Goal: Information Seeking & Learning: Check status

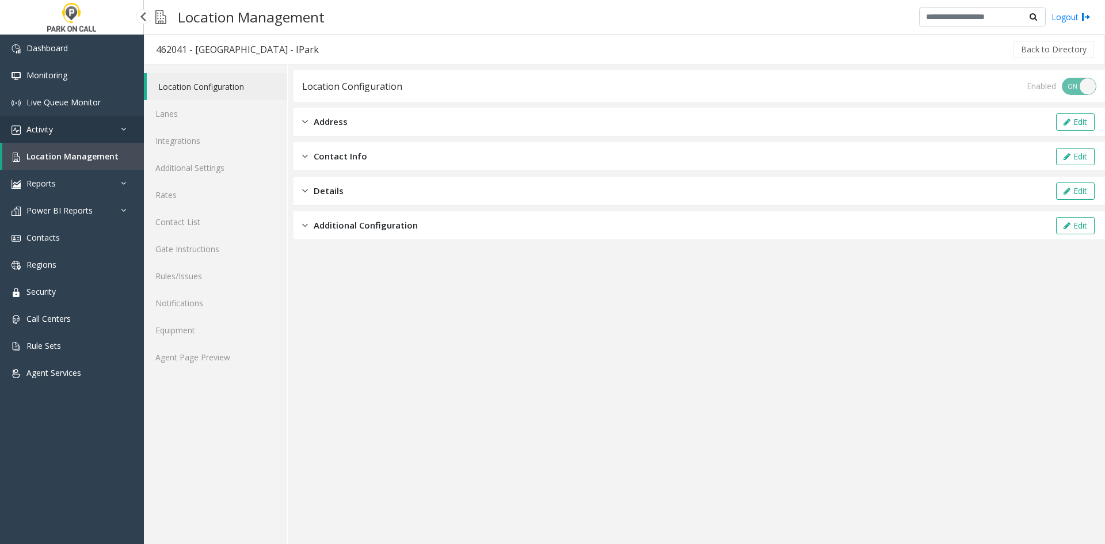
click at [60, 131] on link "Activity" at bounding box center [72, 129] width 144 height 27
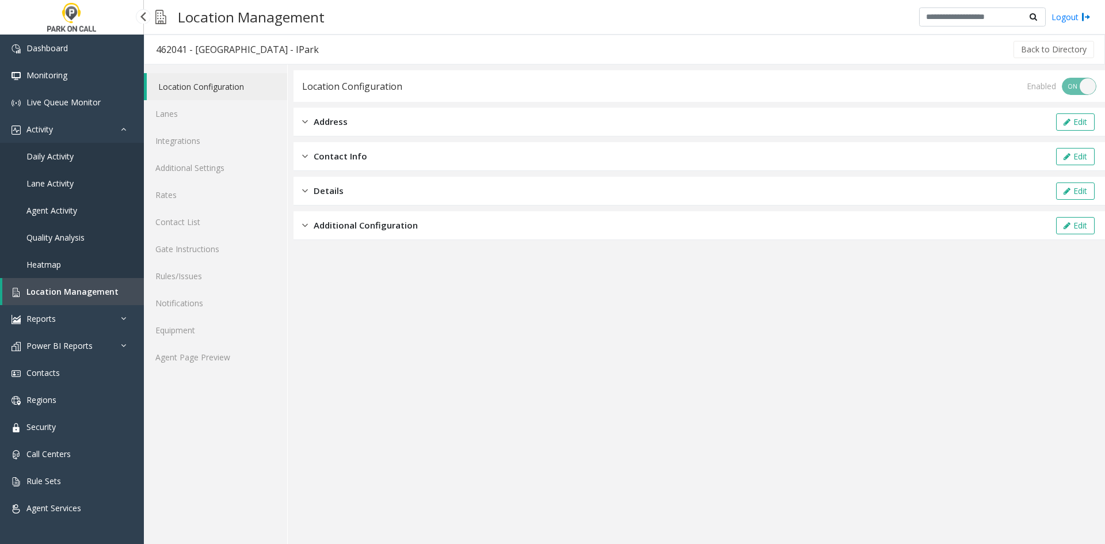
click at [56, 161] on span "Daily Activity" at bounding box center [49, 156] width 47 height 11
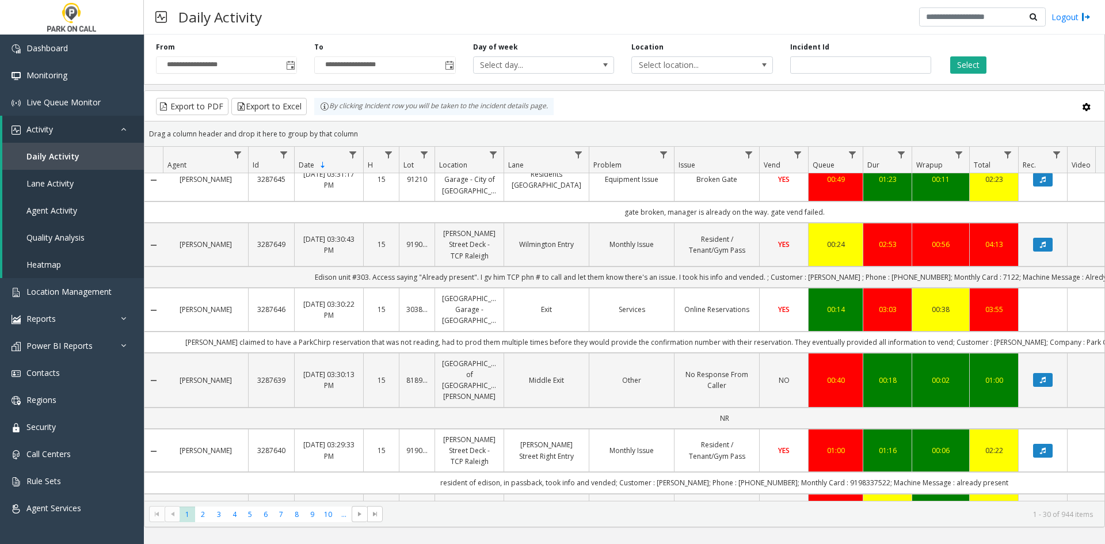
scroll to position [1531, 0]
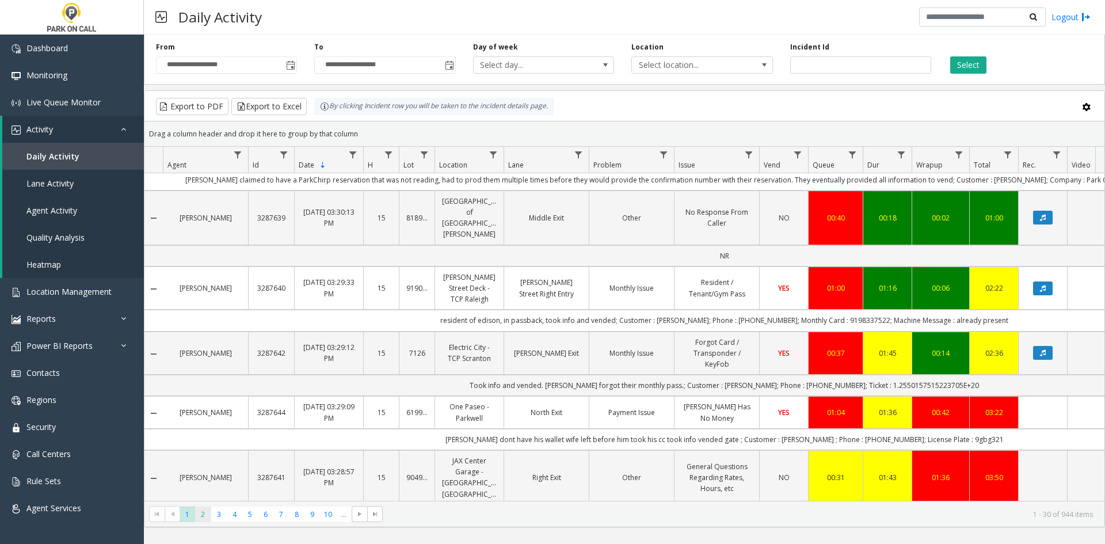
click at [198, 516] on span "2" at bounding box center [203, 515] width 16 height 16
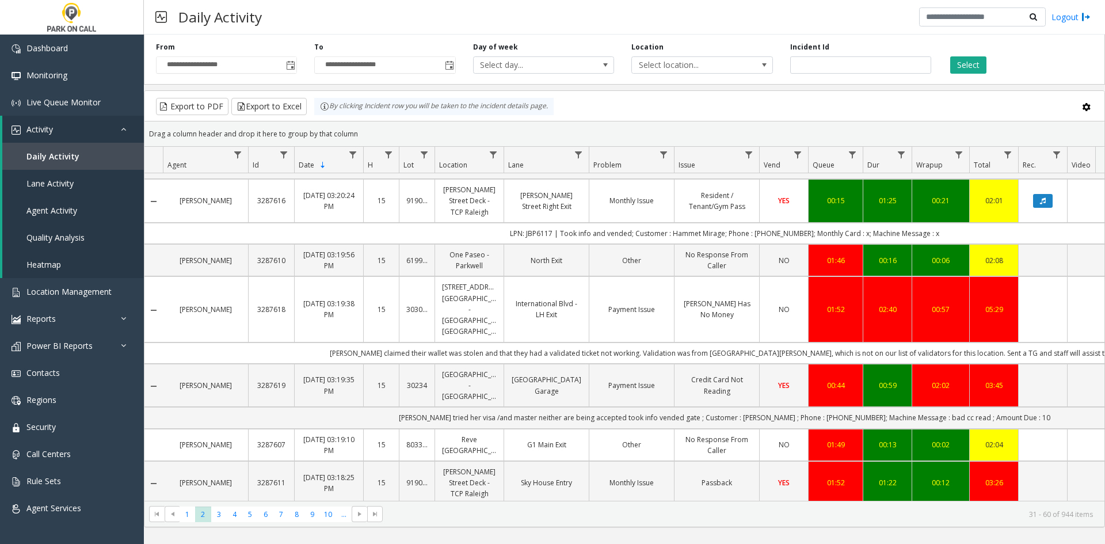
scroll to position [1455, 0]
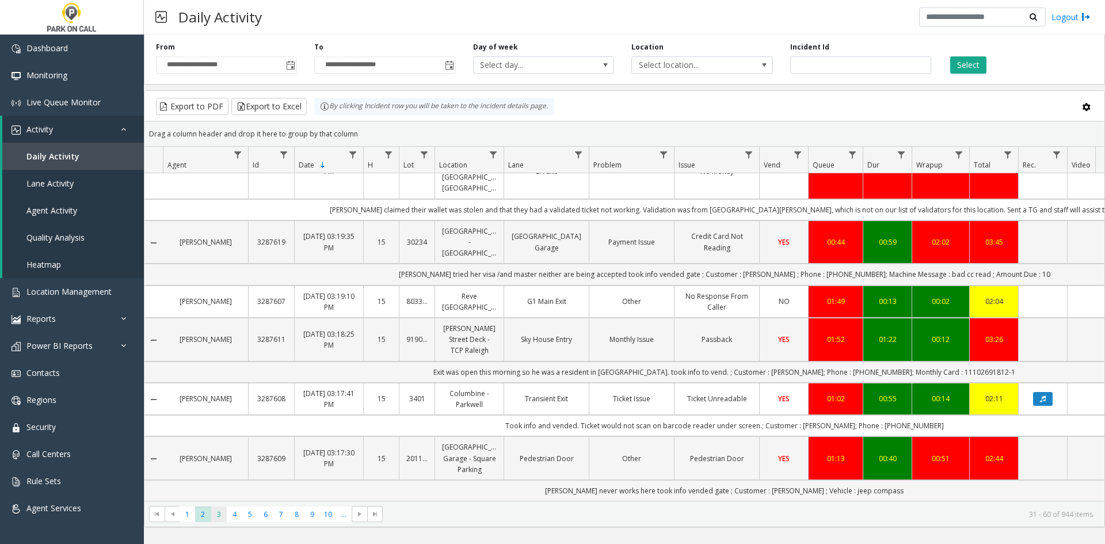
click at [225, 519] on span "3" at bounding box center [219, 515] width 16 height 16
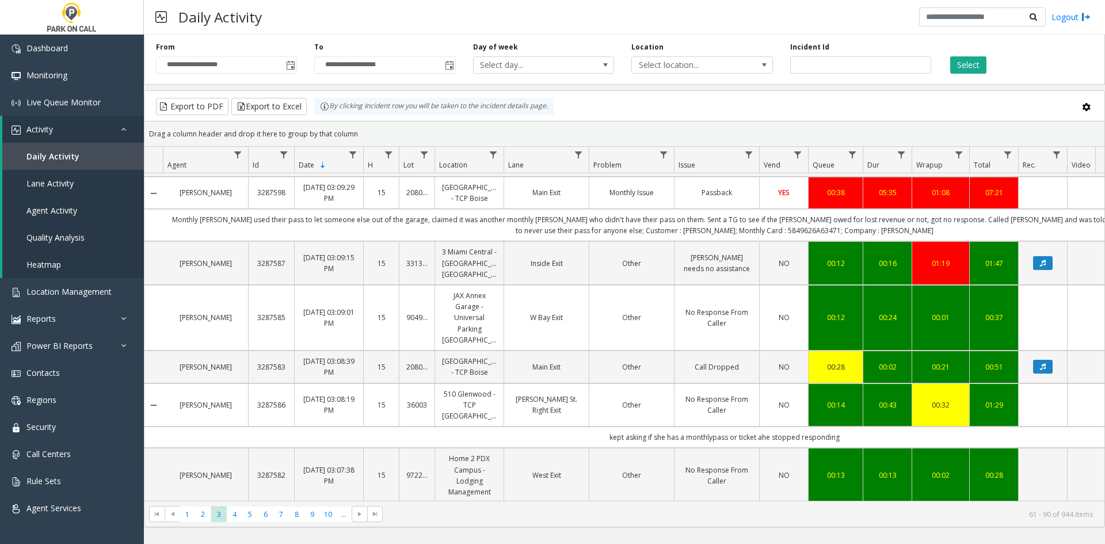
scroll to position [1492, 0]
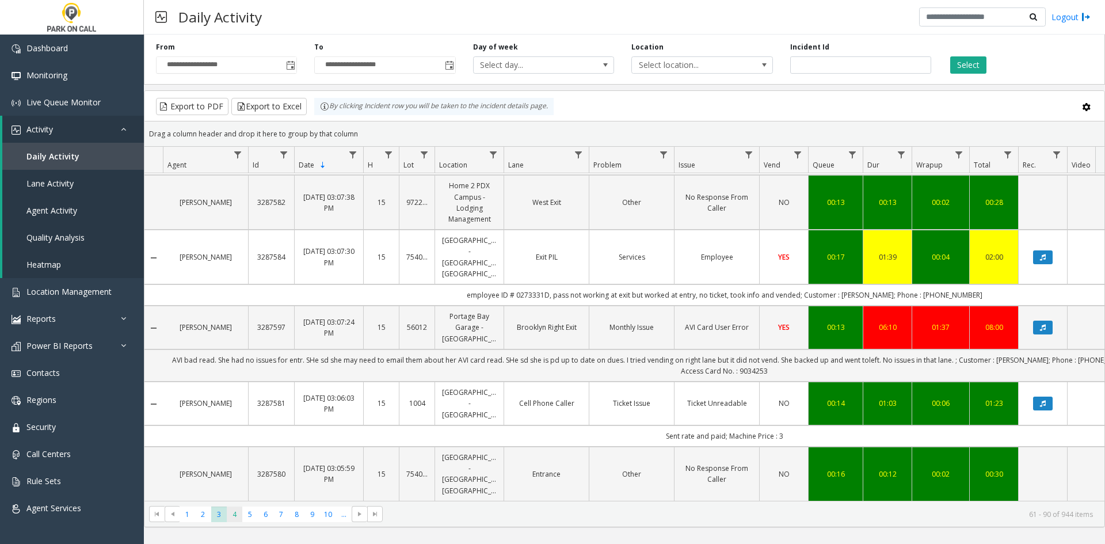
click at [240, 517] on span "4" at bounding box center [235, 515] width 16 height 16
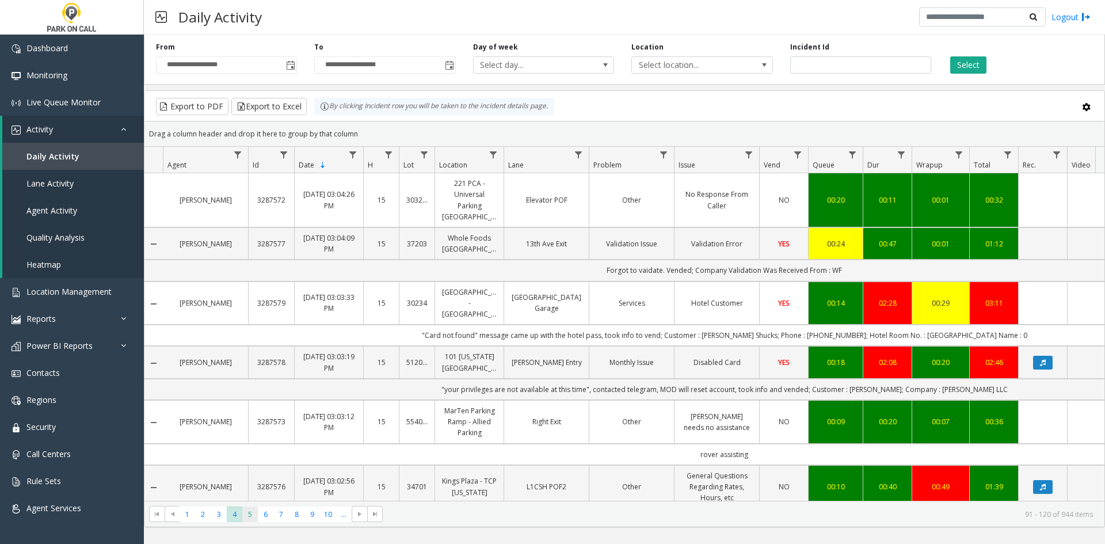
click at [253, 514] on span "5" at bounding box center [250, 515] width 16 height 16
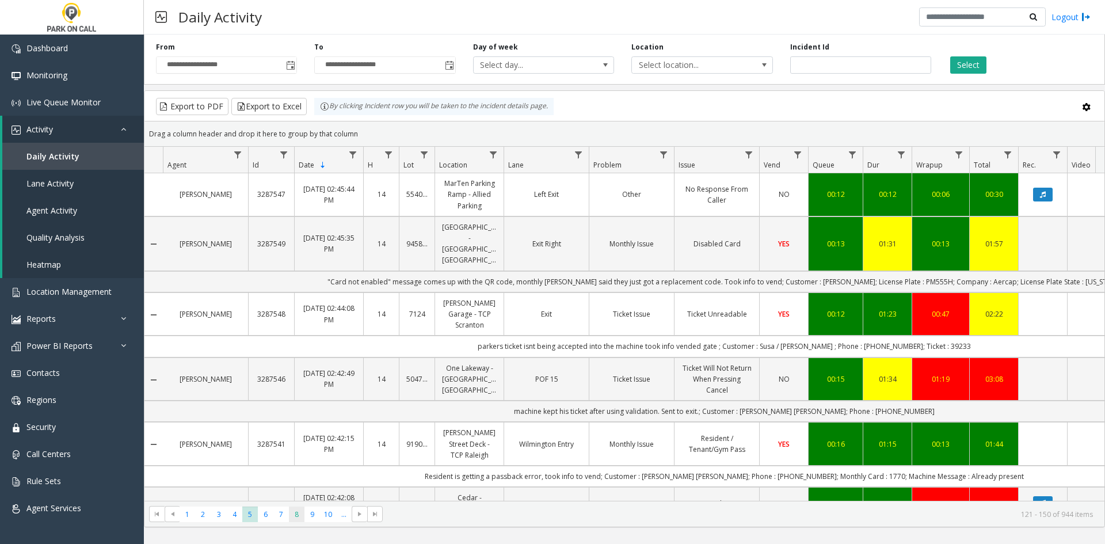
click at [294, 518] on span "8" at bounding box center [297, 515] width 16 height 16
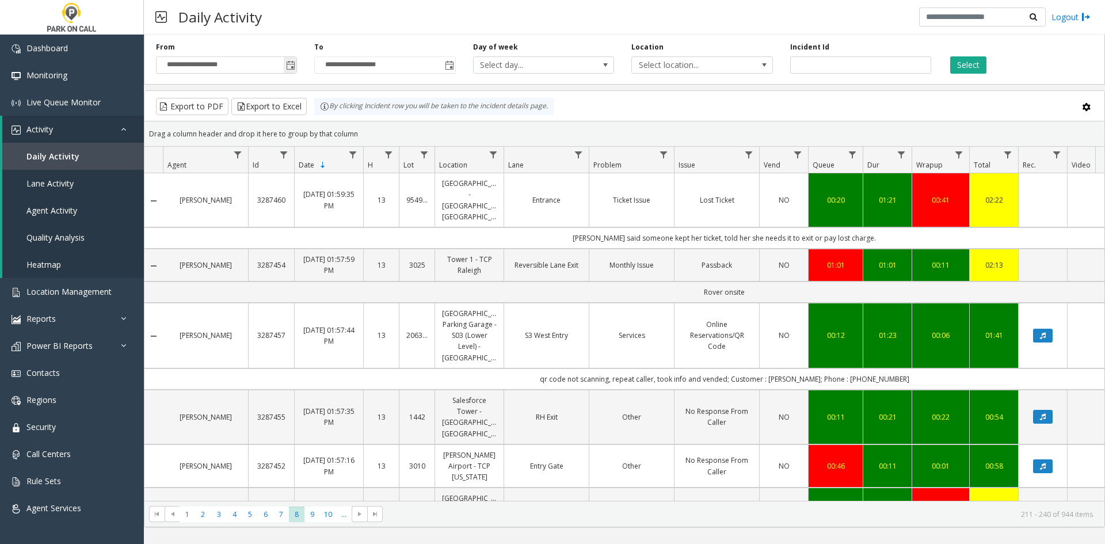
click at [290, 65] on span "Toggle popup" at bounding box center [290, 65] width 9 height 9
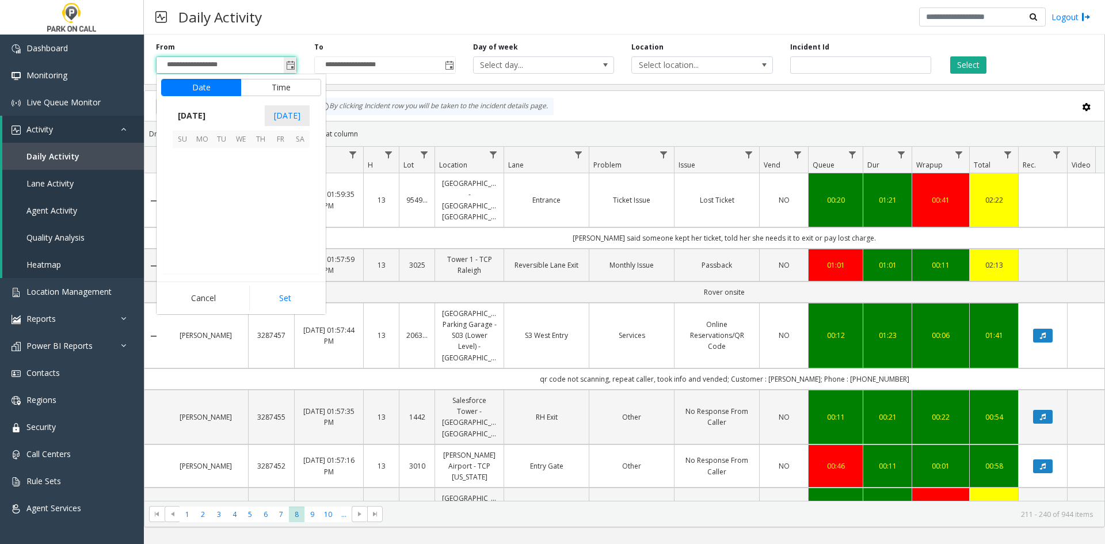
scroll to position [206638, 0]
click at [217, 180] on span "9" at bounding box center [222, 178] width 20 height 20
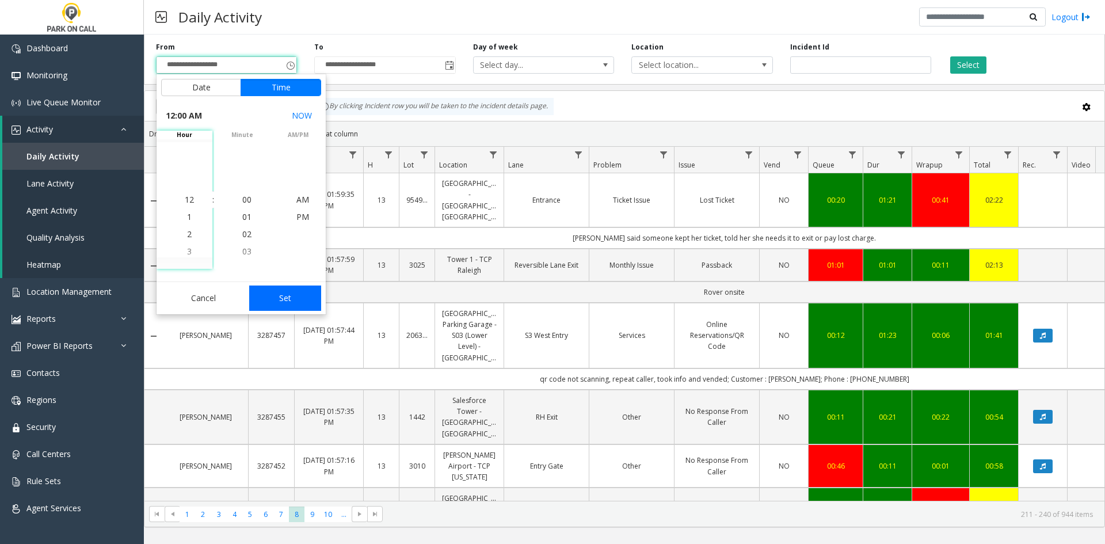
click at [283, 304] on button "Set" at bounding box center [285, 298] width 73 height 25
type input "**********"
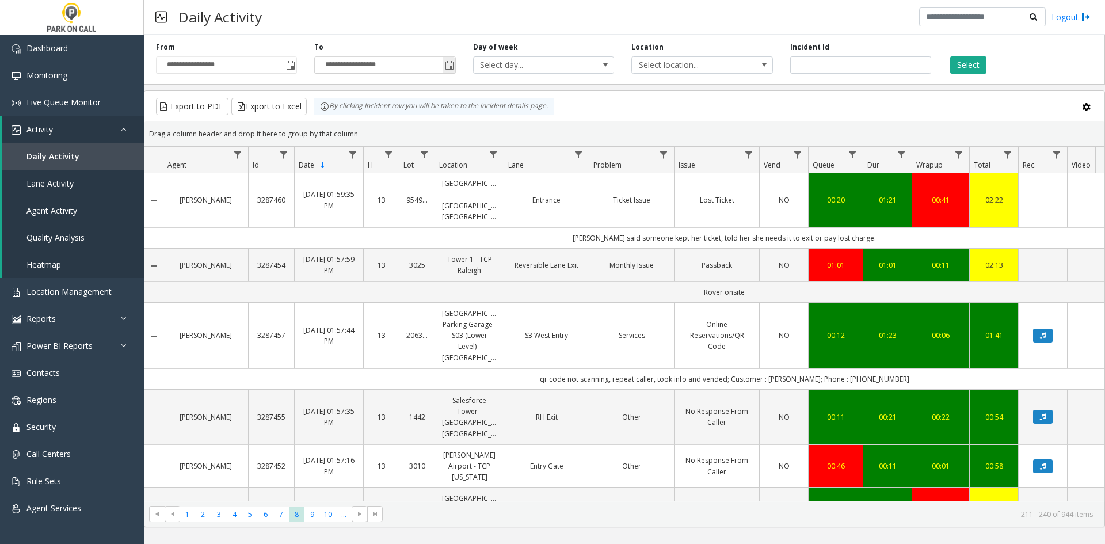
click at [451, 65] on span "Toggle popup" at bounding box center [449, 65] width 9 height 9
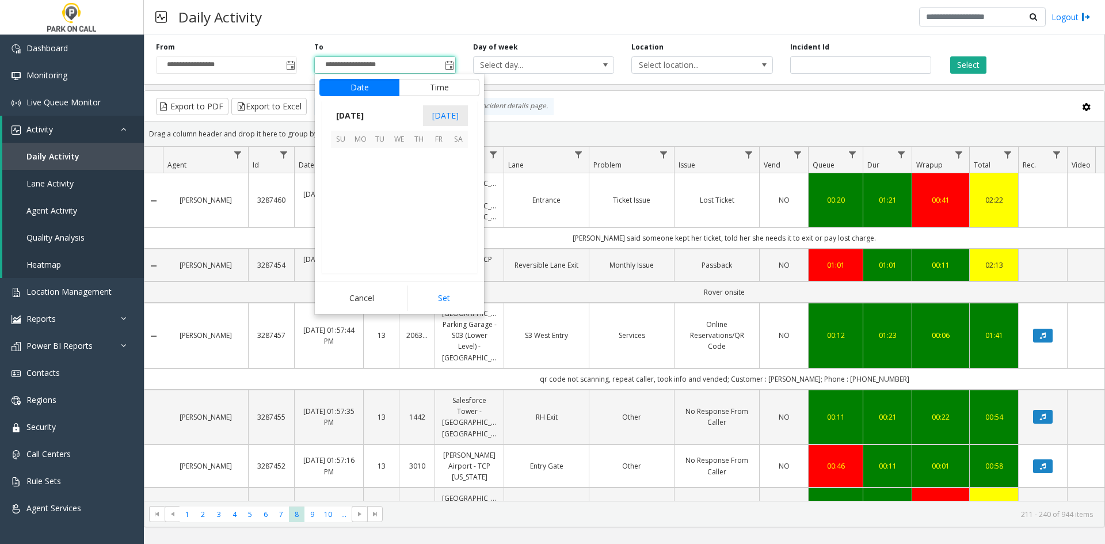
scroll to position [17, 0]
click at [389, 176] on span "9" at bounding box center [380, 178] width 20 height 20
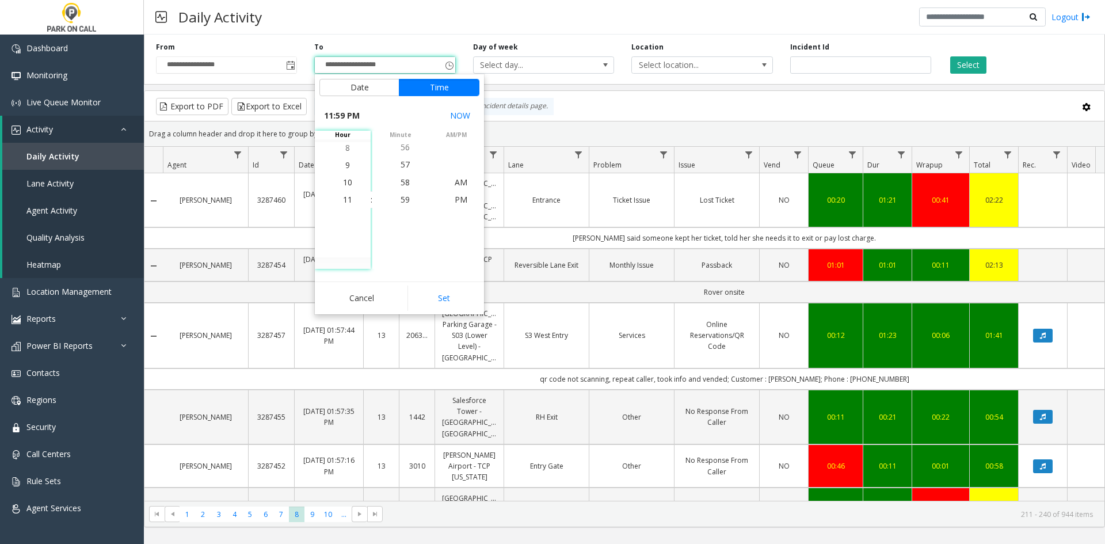
click at [438, 284] on div "Cancel Set" at bounding box center [399, 298] width 169 height 33
click at [438, 291] on button "Set" at bounding box center [444, 298] width 73 height 25
type input "**********"
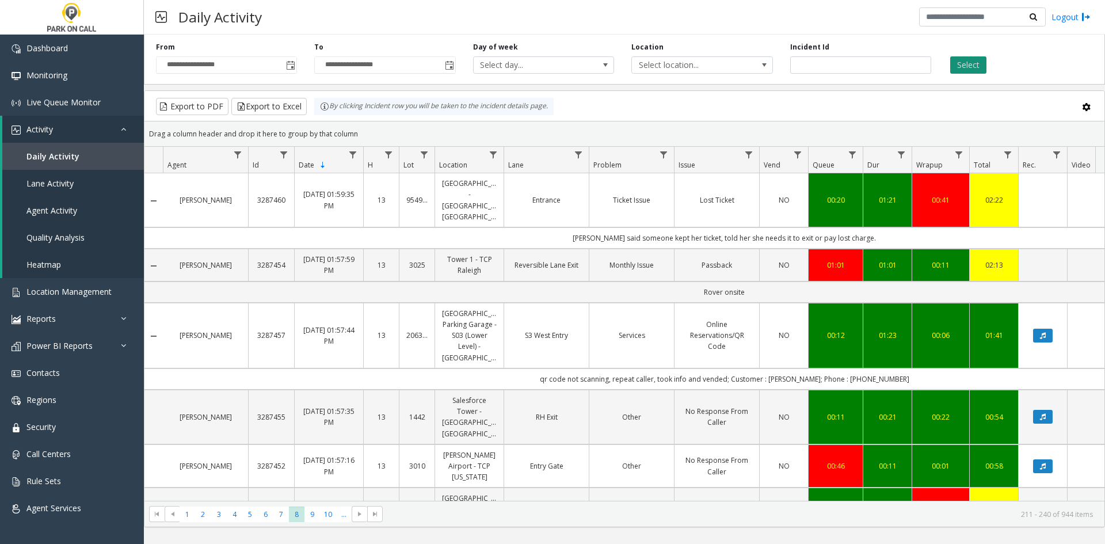
click at [969, 60] on button "Select" at bounding box center [969, 64] width 36 height 17
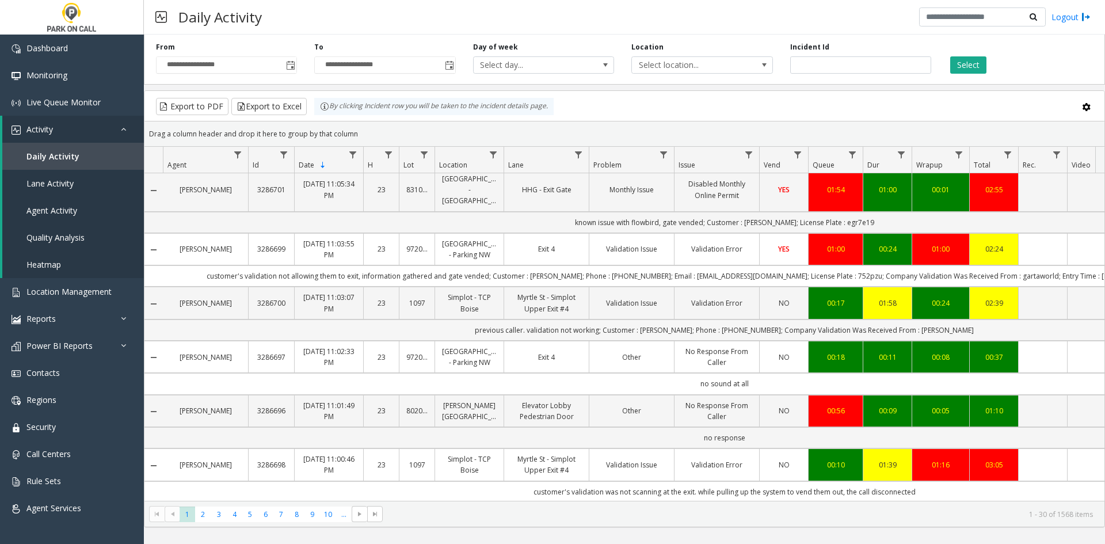
scroll to position [1541, 0]
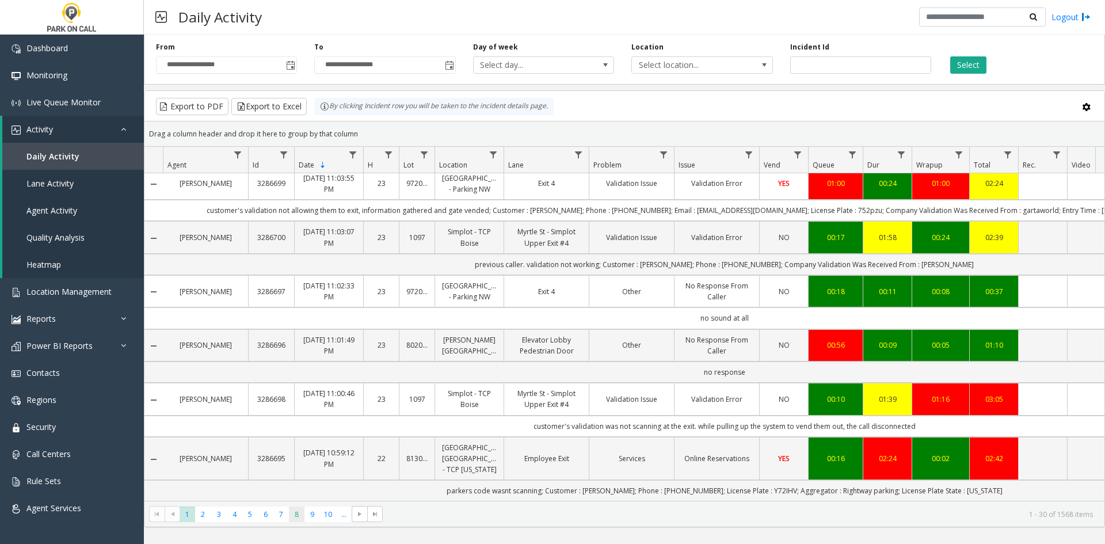
click at [294, 512] on span "8" at bounding box center [297, 515] width 16 height 16
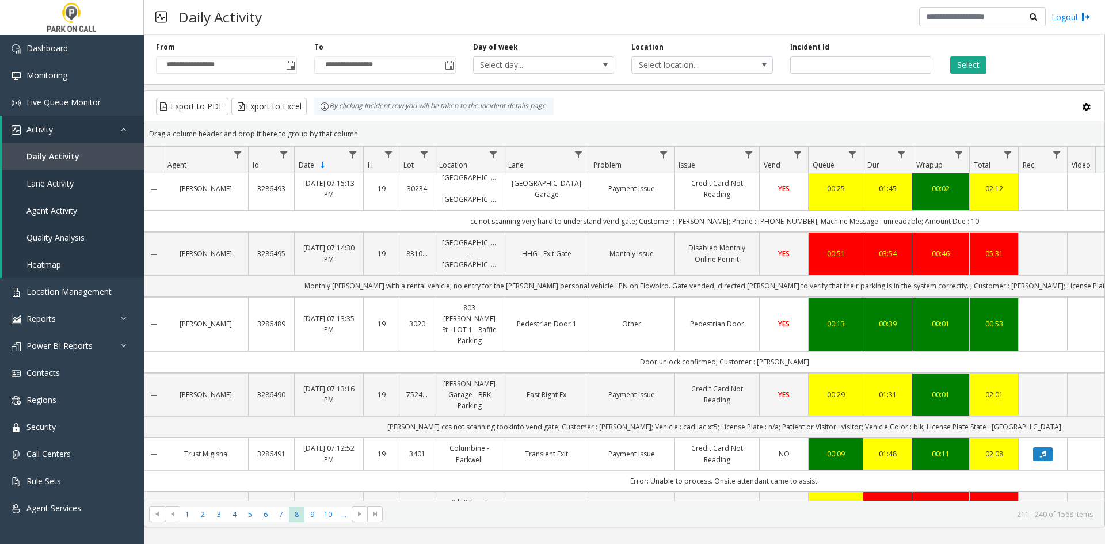
scroll to position [1488, 0]
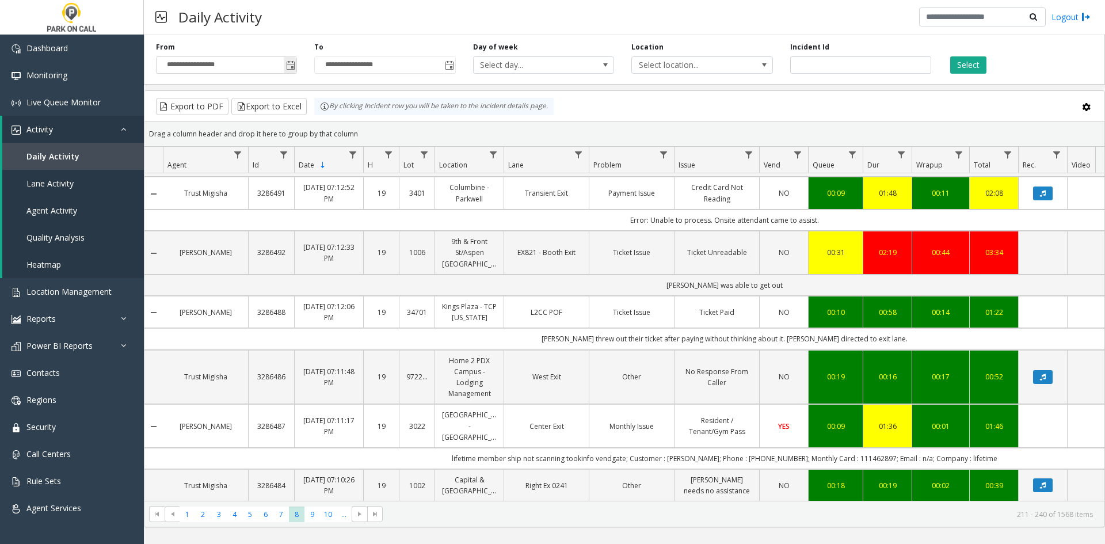
click at [289, 67] on span "Toggle popup" at bounding box center [290, 65] width 9 height 9
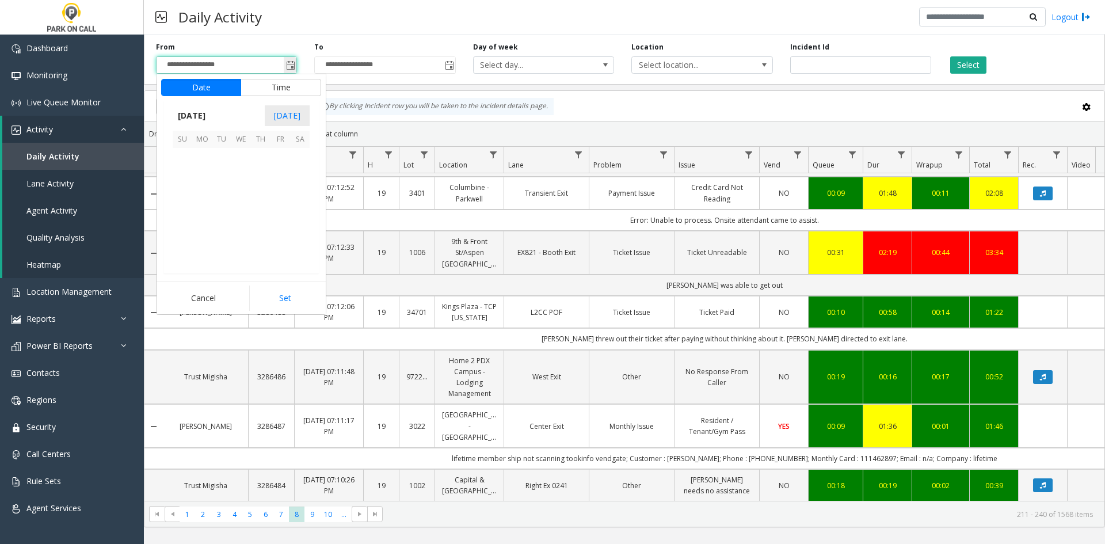
scroll to position [206638, 0]
click at [200, 174] on span "8" at bounding box center [202, 178] width 20 height 20
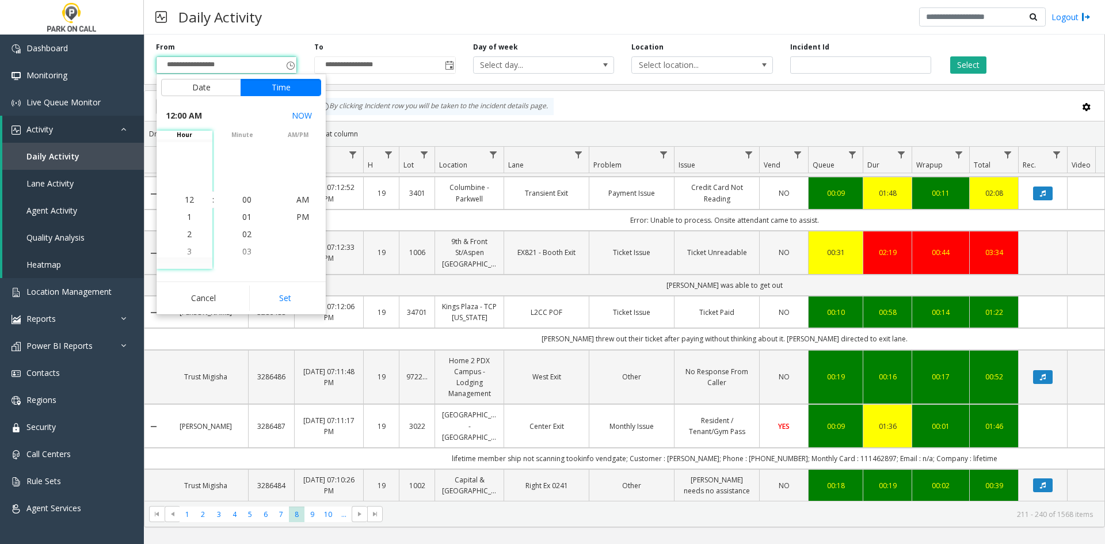
drag, startPoint x: 276, startPoint y: 296, endPoint x: 292, endPoint y: 273, distance: 27.6
click at [277, 295] on button "Set" at bounding box center [285, 298] width 73 height 25
type input "**********"
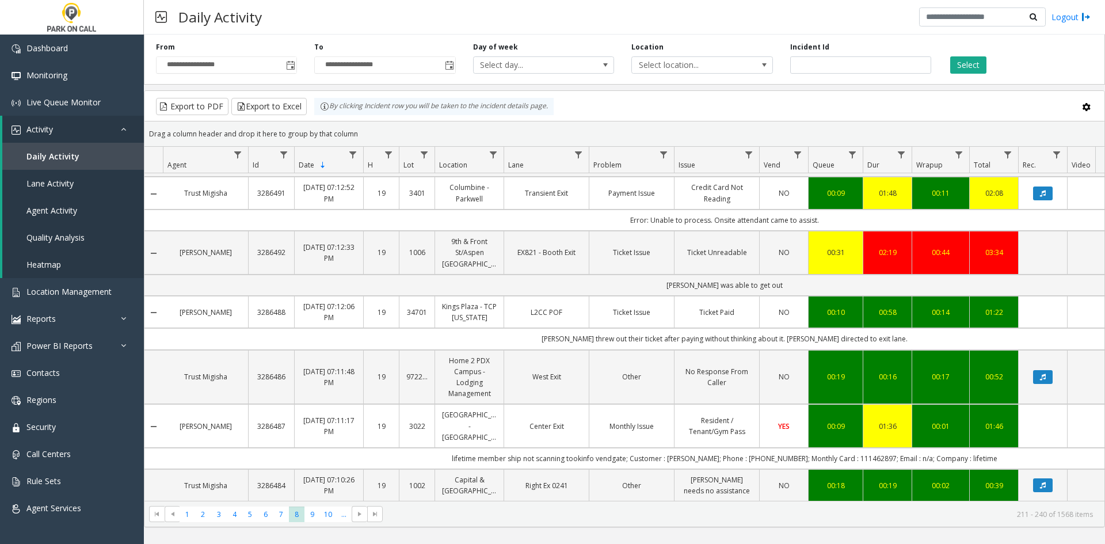
click at [457, 59] on div "**********" at bounding box center [385, 58] width 158 height 32
click at [455, 61] on span "**********" at bounding box center [384, 64] width 141 height 17
click at [443, 69] on span "Toggle popup" at bounding box center [449, 65] width 13 height 18
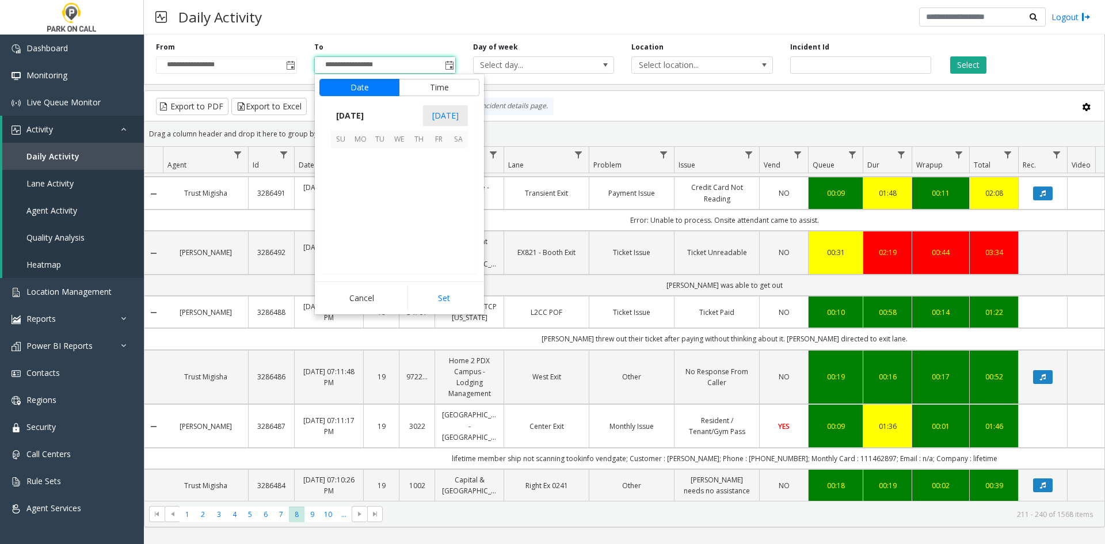
scroll to position [17, 0]
click at [367, 176] on span "8" at bounding box center [361, 178] width 20 height 20
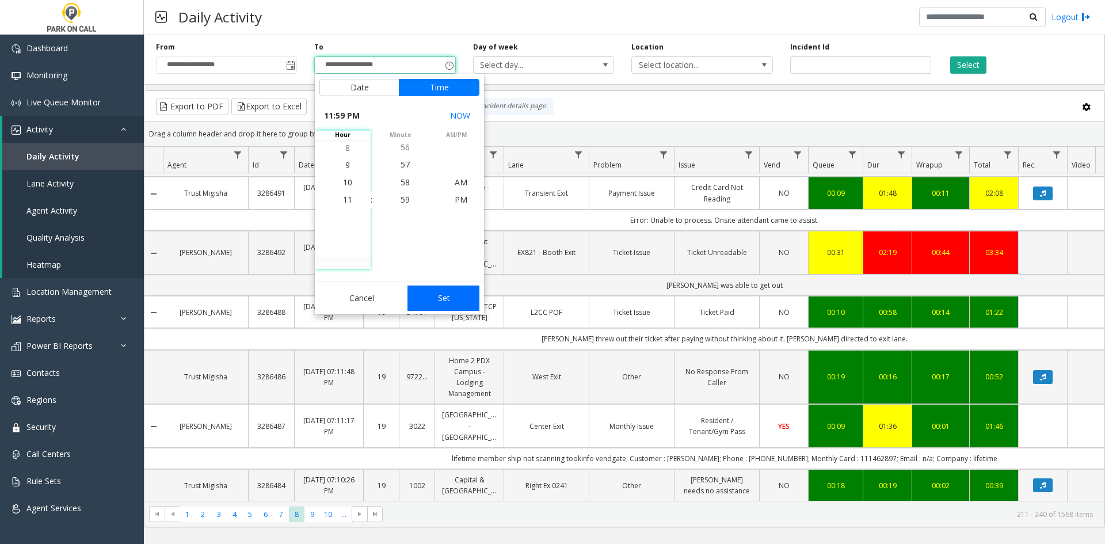
click at [442, 300] on button "Set" at bounding box center [444, 298] width 73 height 25
type input "**********"
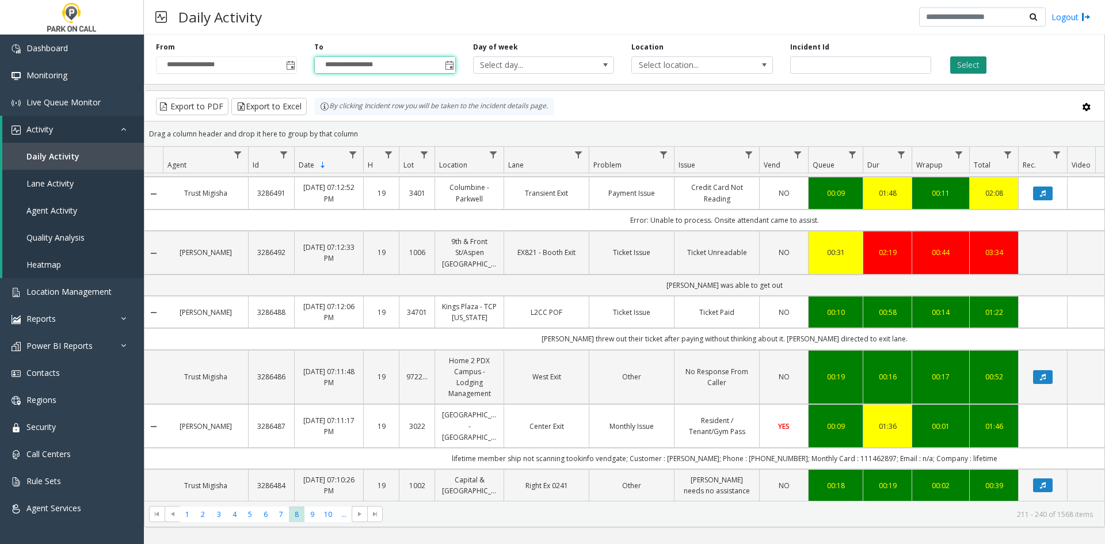
click at [975, 66] on button "Select" at bounding box center [969, 64] width 36 height 17
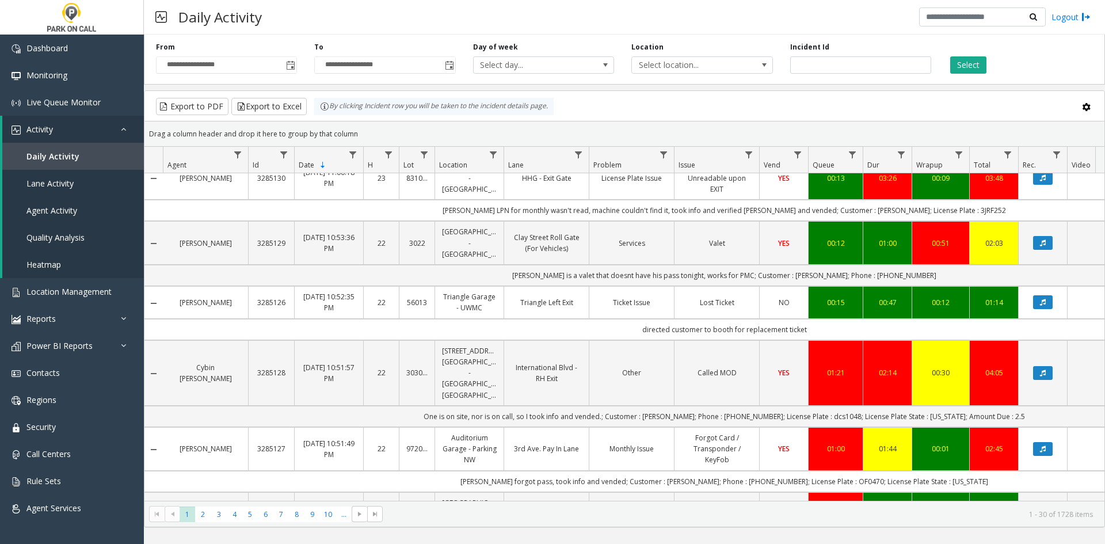
scroll to position [1575, 0]
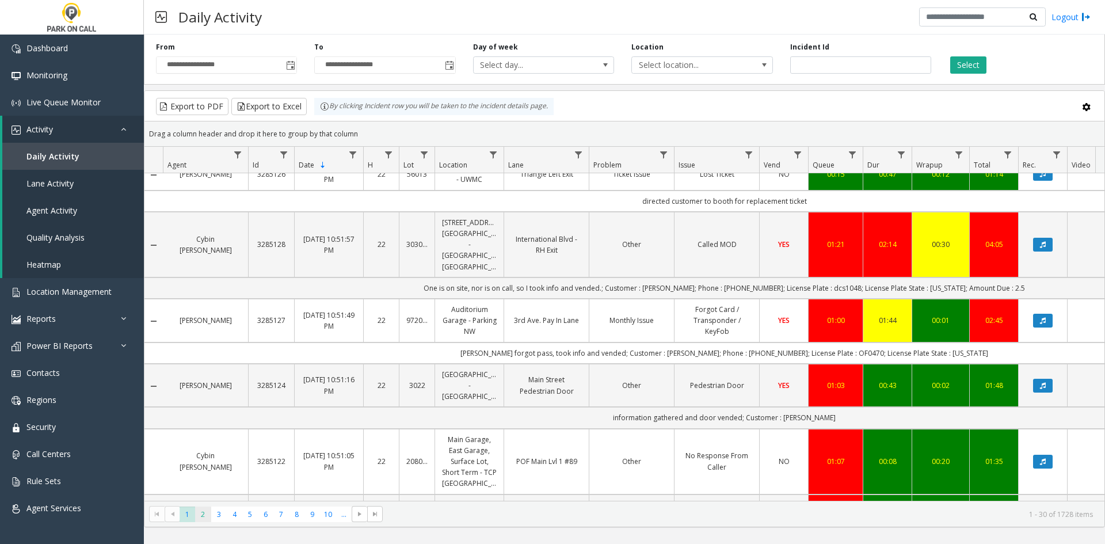
click at [202, 515] on span "2" at bounding box center [203, 515] width 16 height 16
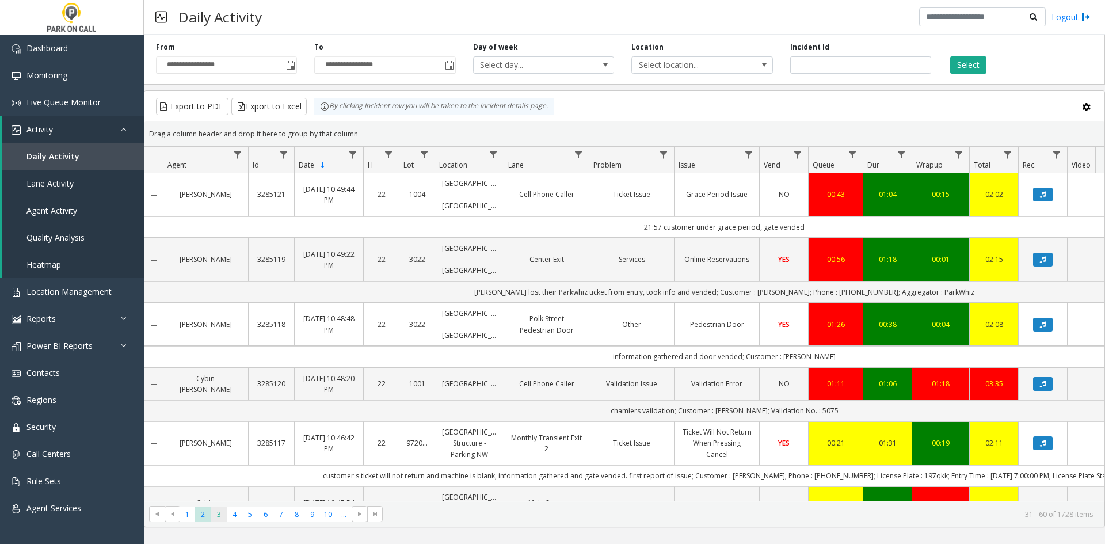
click at [222, 515] on span "3" at bounding box center [219, 515] width 16 height 16
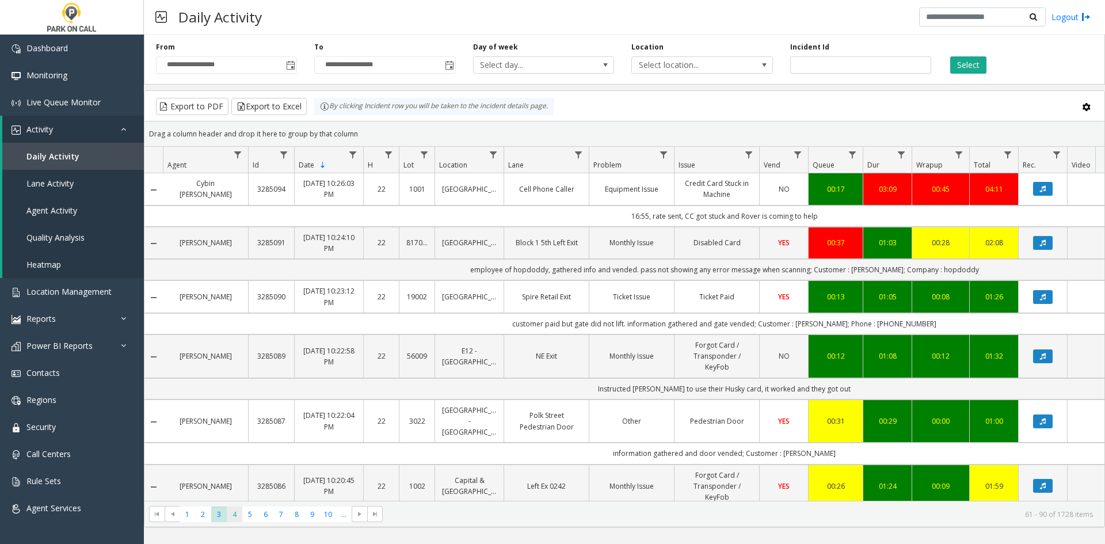
click at [238, 510] on span "4" at bounding box center [235, 515] width 16 height 16
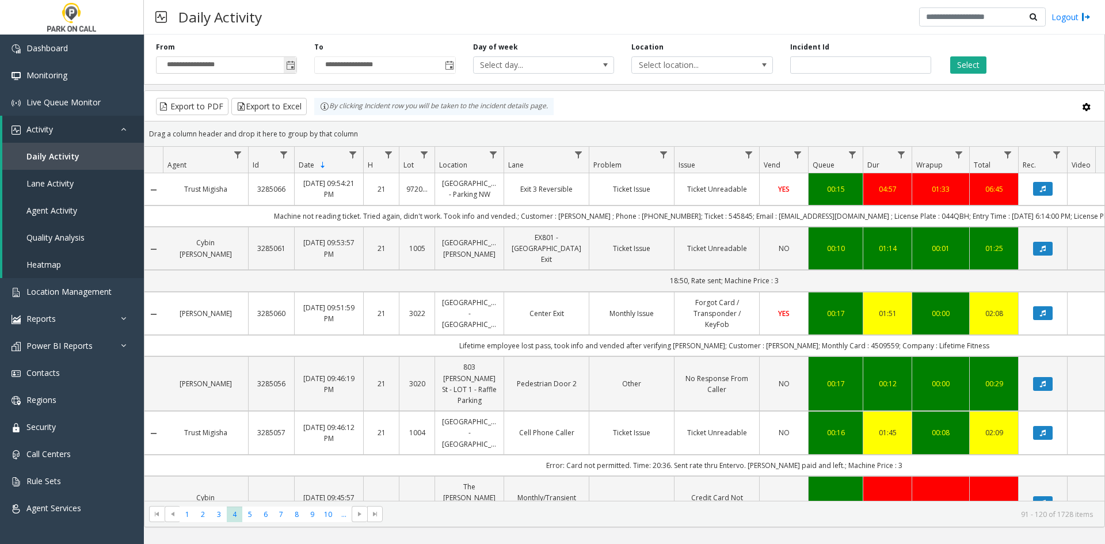
click at [287, 63] on span "Toggle popup" at bounding box center [290, 65] width 9 height 9
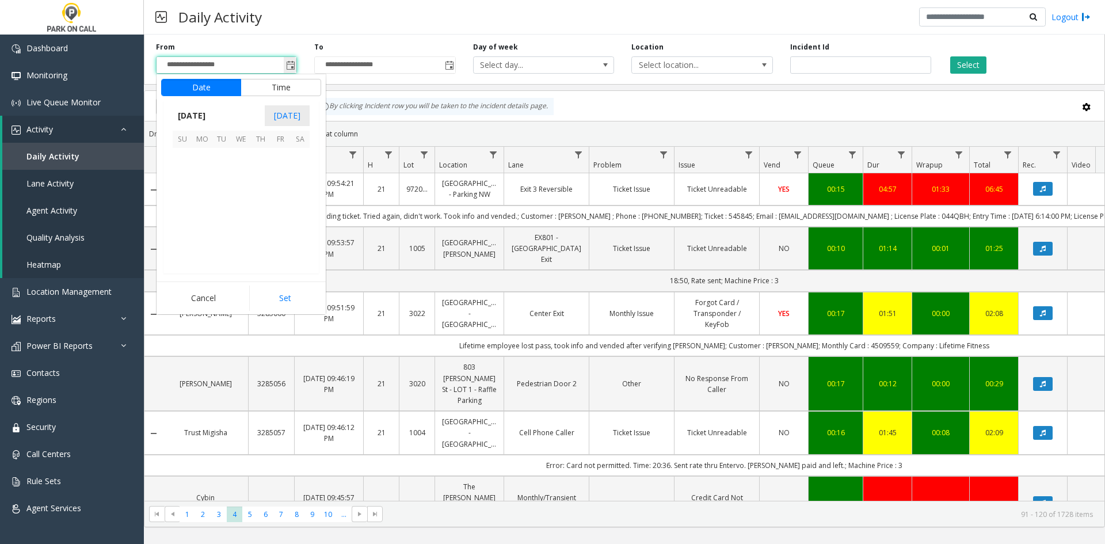
scroll to position [206638, 0]
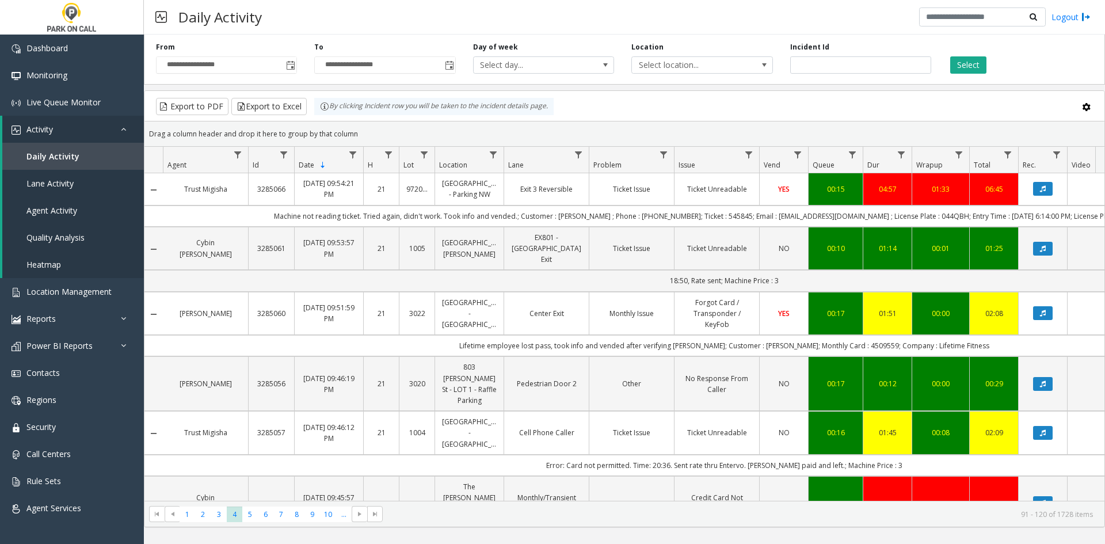
click at [609, 94] on kendo-grid-toolbar "Export to PDF Export to Excel By clicking Incident row you will be taken to the…" at bounding box center [625, 106] width 960 height 31
click at [152, 514] on span at bounding box center [157, 514] width 16 height 16
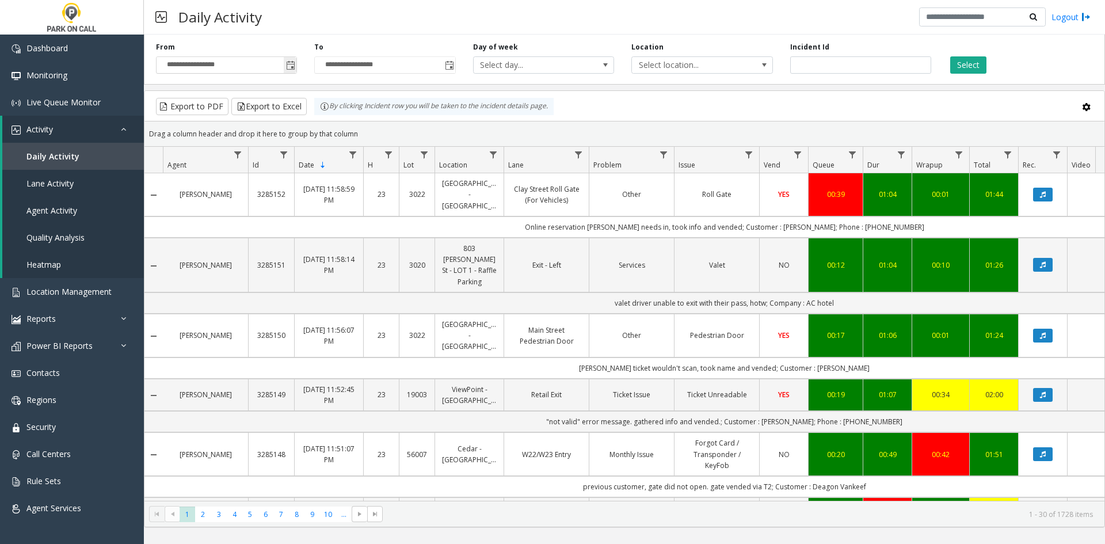
click at [295, 65] on span "Toggle popup" at bounding box center [290, 65] width 9 height 9
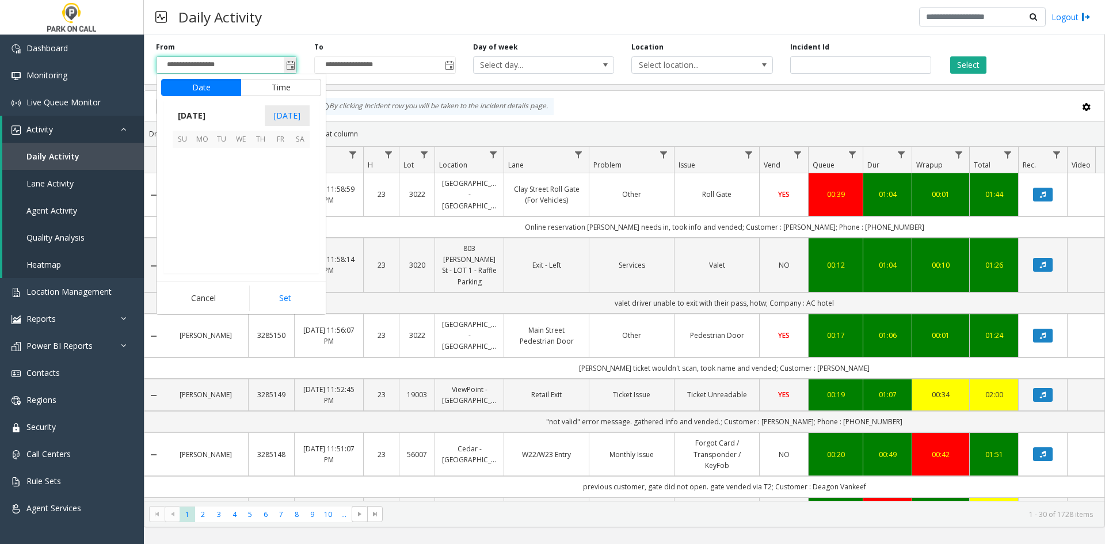
scroll to position [206638, 0]
click at [223, 175] on span "9" at bounding box center [222, 178] width 20 height 20
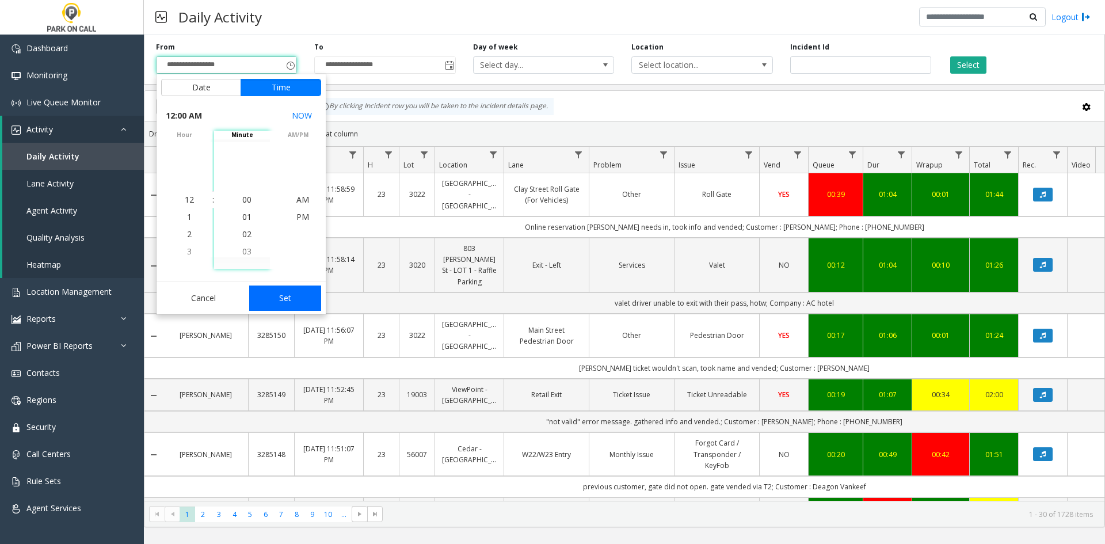
drag, startPoint x: 280, startPoint y: 294, endPoint x: 475, endPoint y: 132, distance: 253.1
click at [281, 294] on button "Set" at bounding box center [285, 298] width 73 height 25
type input "**********"
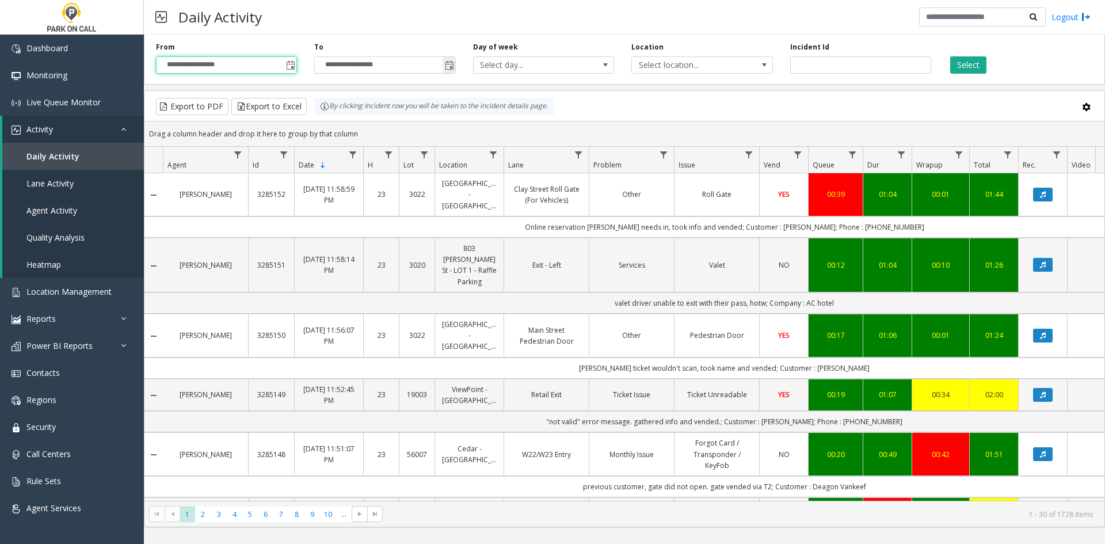
click at [449, 63] on span "Toggle popup" at bounding box center [449, 65] width 9 height 9
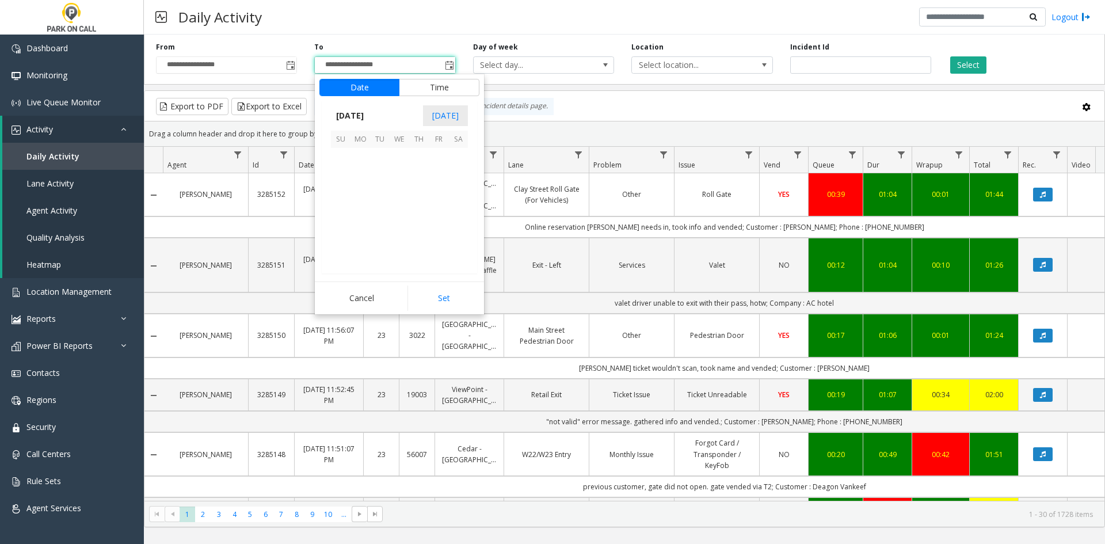
scroll to position [0, 0]
click at [373, 176] on span "9" at bounding box center [380, 178] width 20 height 20
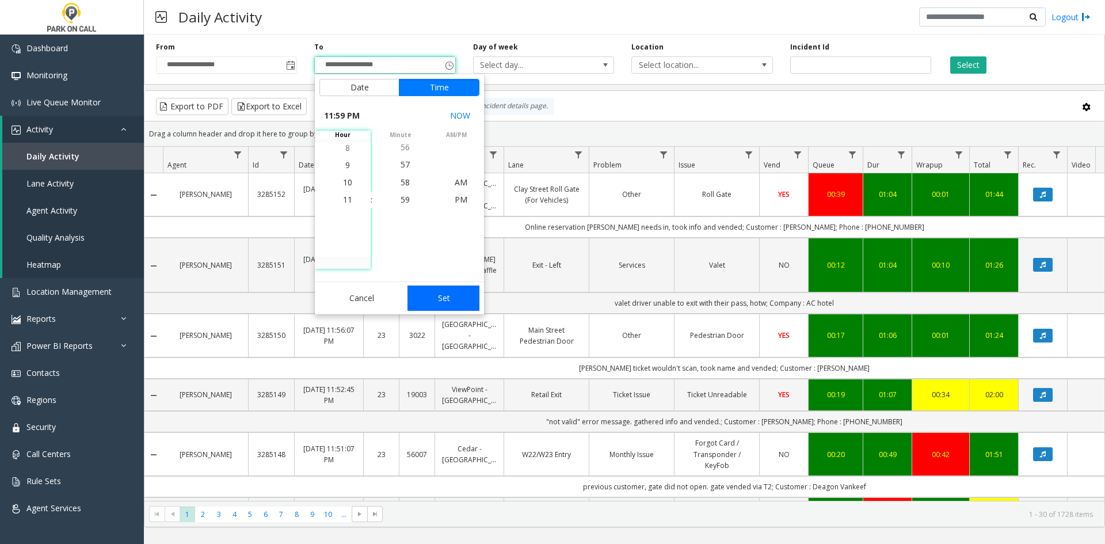
click at [434, 287] on button "Set" at bounding box center [444, 298] width 73 height 25
type input "**********"
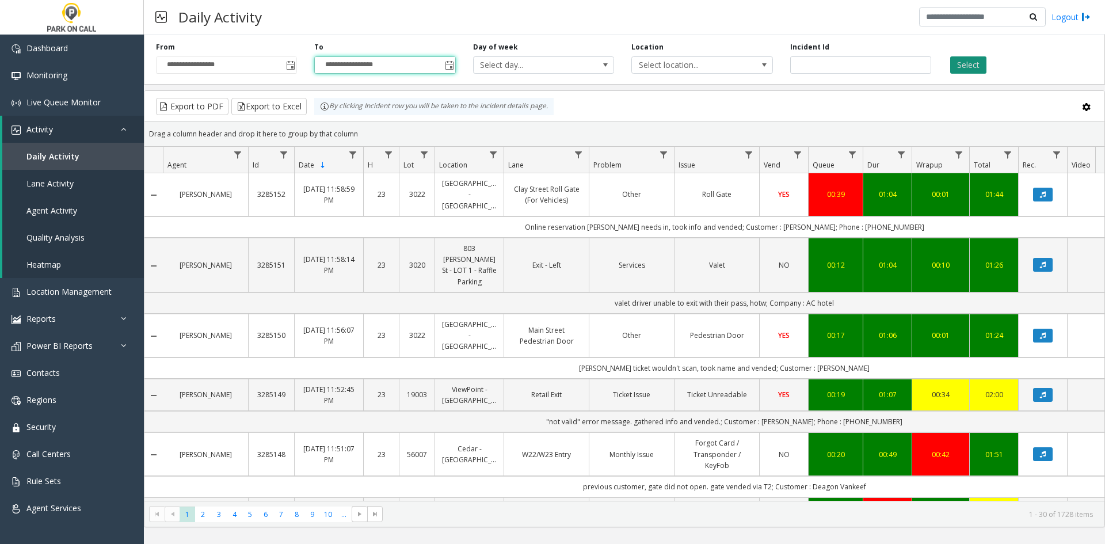
click at [967, 62] on button "Select" at bounding box center [969, 64] width 36 height 17
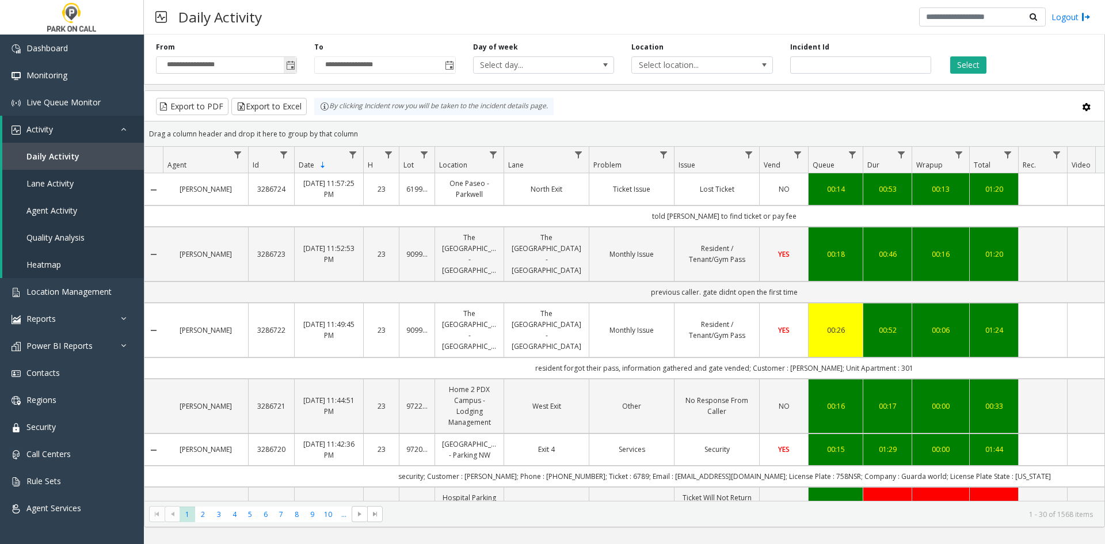
click at [293, 64] on span "Toggle popup" at bounding box center [290, 65] width 9 height 9
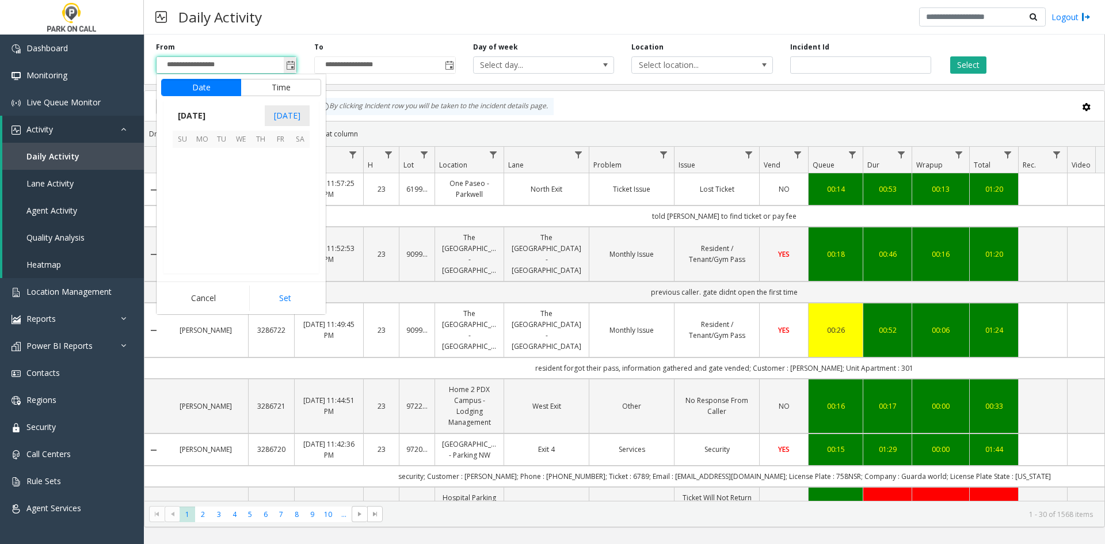
scroll to position [206638, 0]
click at [173, 178] on span "7" at bounding box center [183, 178] width 20 height 20
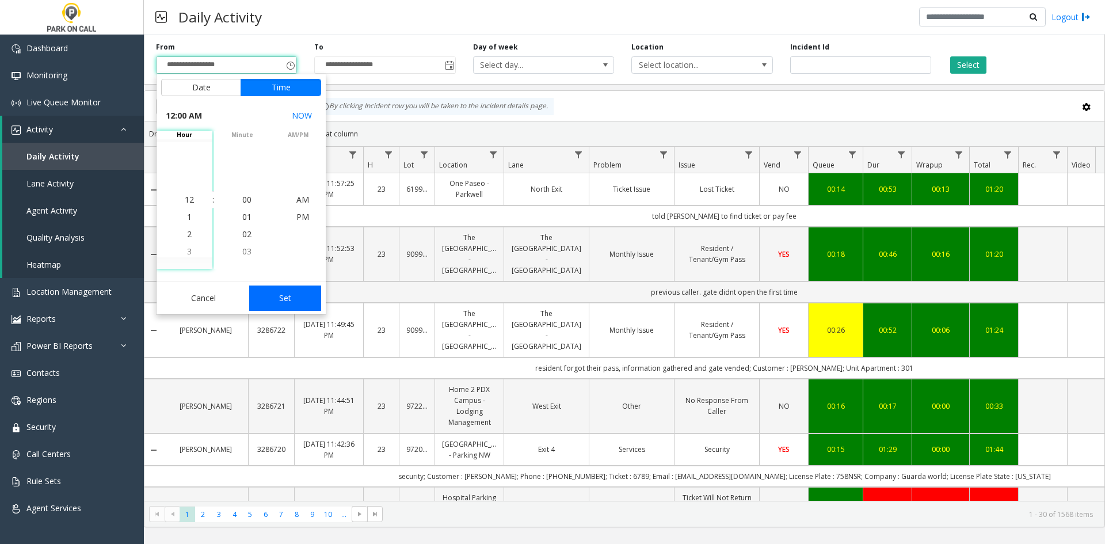
click at [318, 299] on button "Set" at bounding box center [285, 298] width 73 height 25
type input "**********"
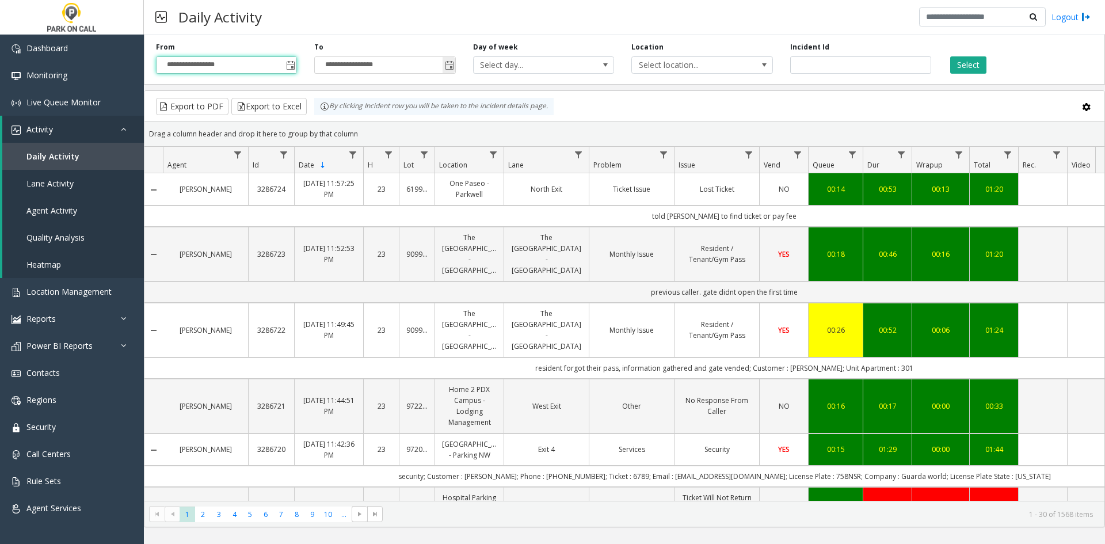
drag, startPoint x: 453, startPoint y: 65, endPoint x: 445, endPoint y: 68, distance: 8.6
click at [453, 64] on span "Toggle popup" at bounding box center [449, 65] width 9 height 9
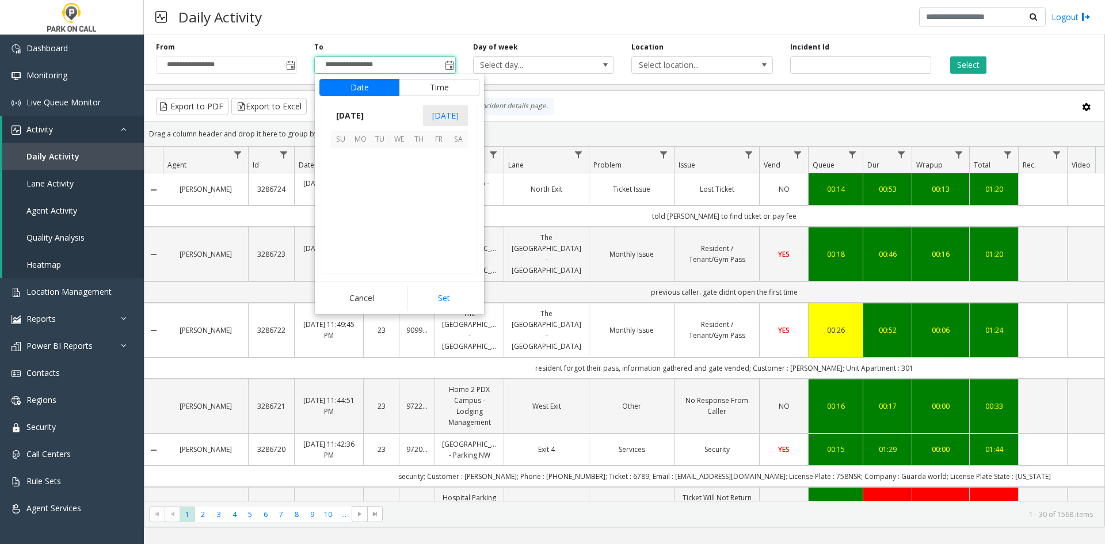
scroll to position [17, 0]
click at [339, 176] on span "7" at bounding box center [341, 178] width 20 height 20
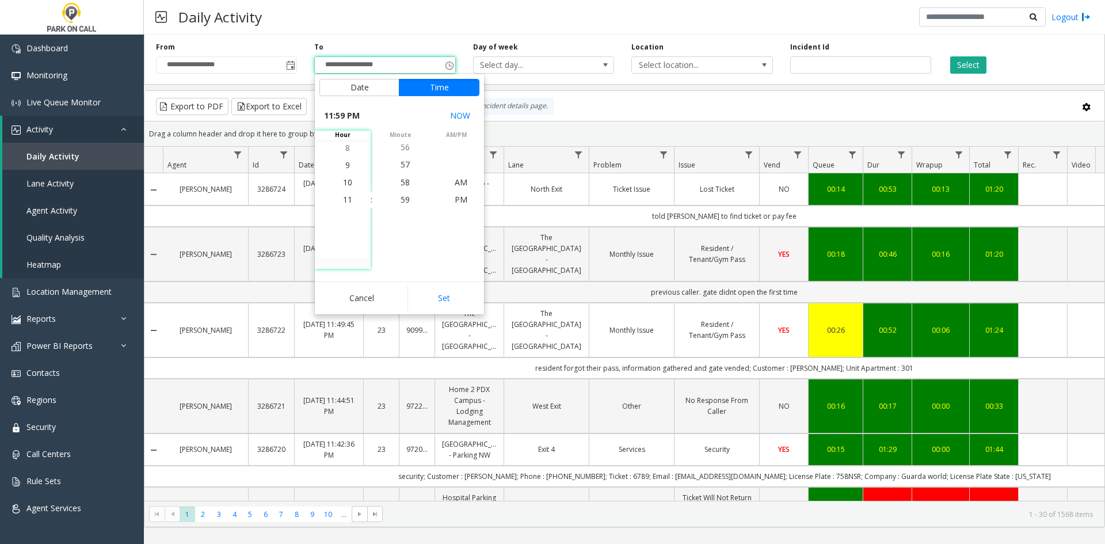
drag, startPoint x: 443, startPoint y: 305, endPoint x: 462, endPoint y: 292, distance: 22.8
click at [445, 307] on button "Set" at bounding box center [444, 298] width 73 height 25
type input "**********"
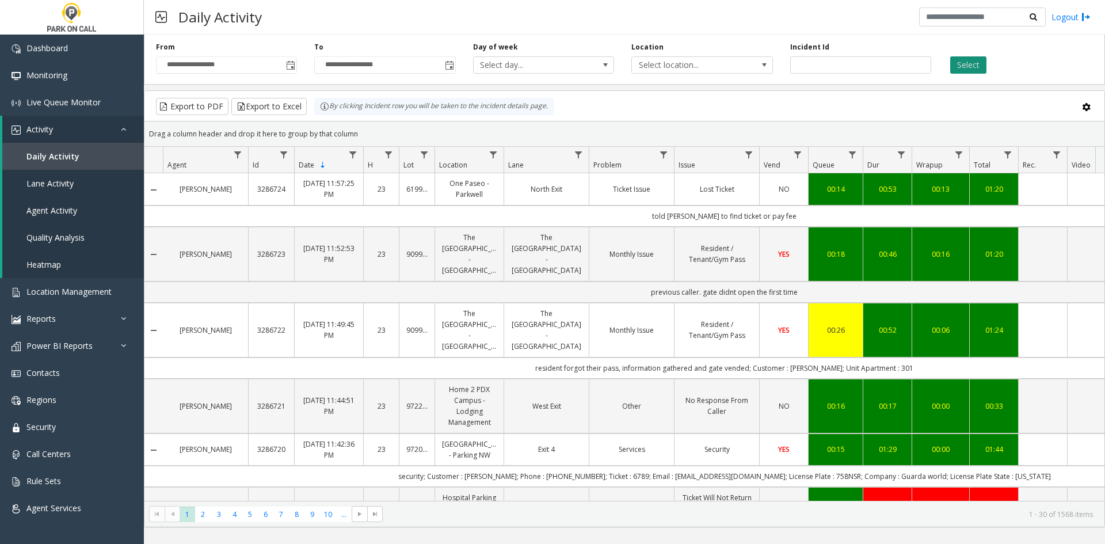
click at [964, 61] on button "Select" at bounding box center [969, 64] width 36 height 17
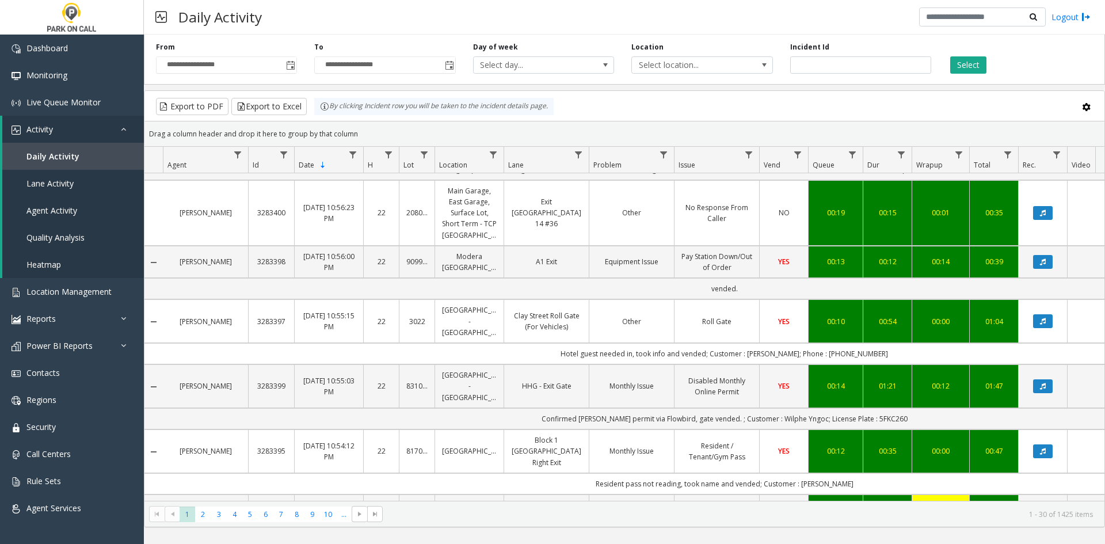
scroll to position [1598, 0]
